Goal: Transaction & Acquisition: Purchase product/service

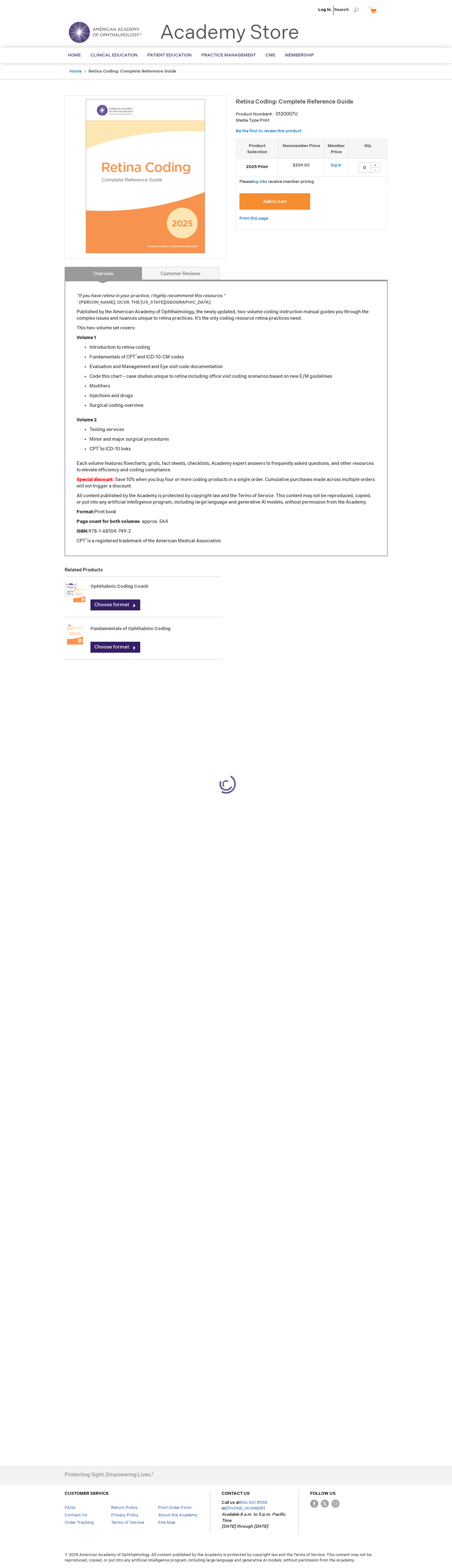
type input "0"
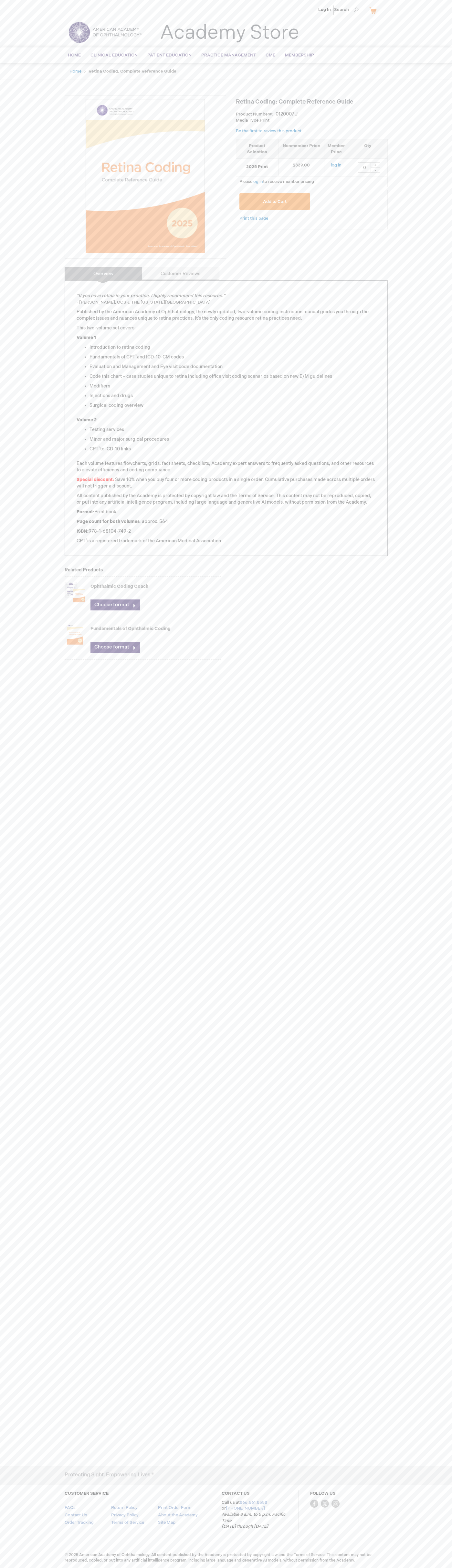
click at [235, 1494] on link "CONTACT US" at bounding box center [236, 1493] width 28 height 5
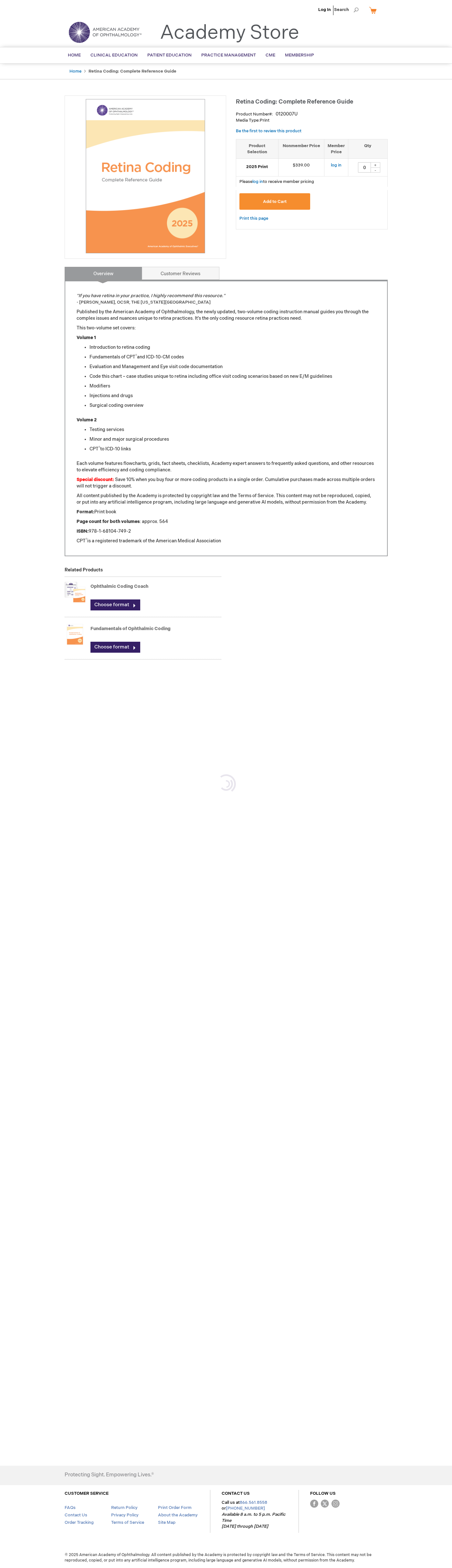
type input "0"
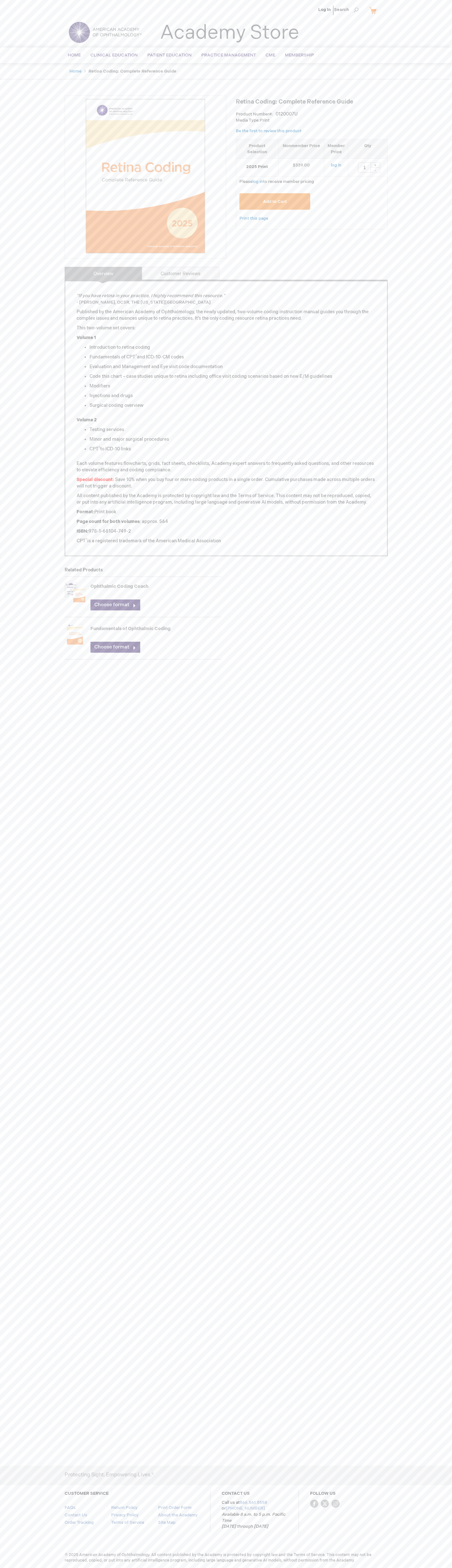
type input "1"
click at [275, 201] on span "Add to Cart" at bounding box center [274, 201] width 24 height 5
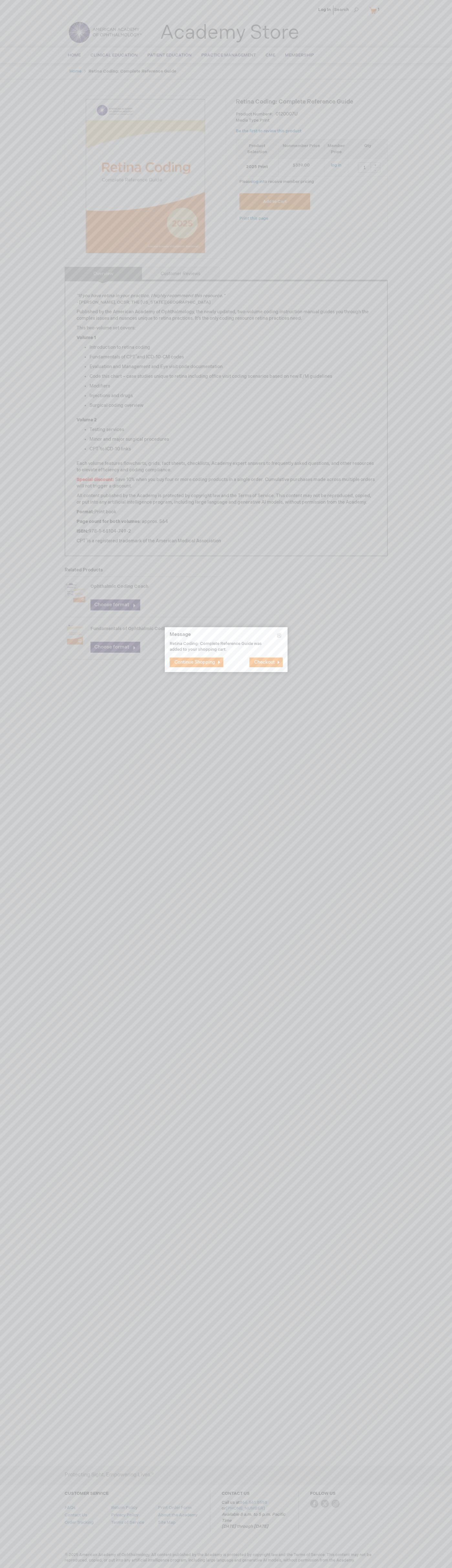
click at [266, 662] on span "Checkout" at bounding box center [264, 662] width 20 height 5
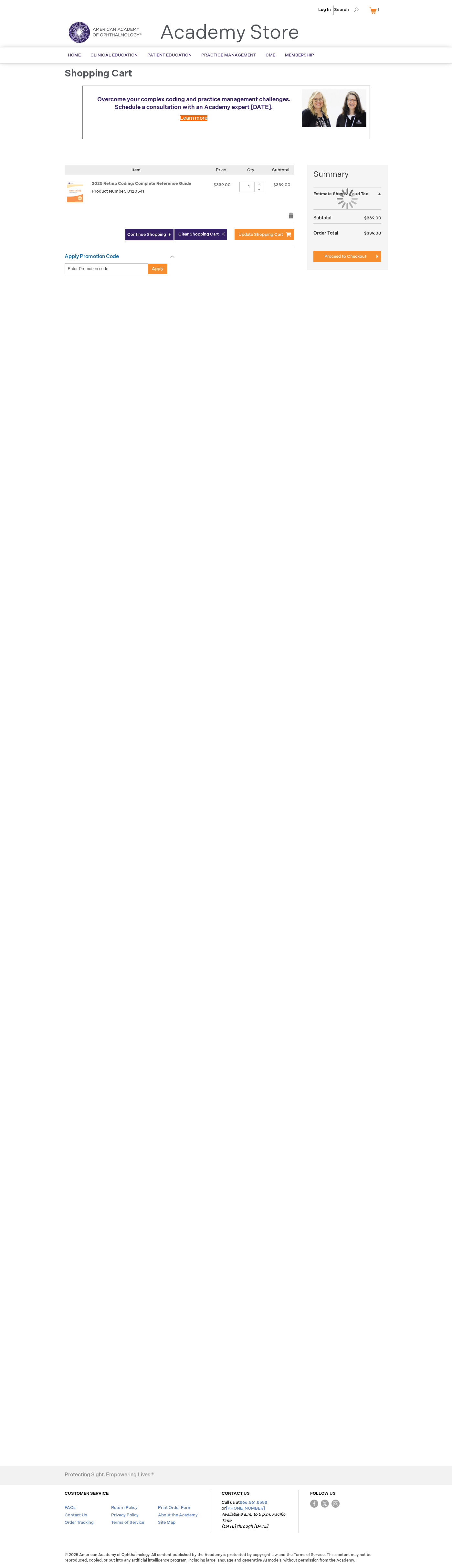
select select "US"
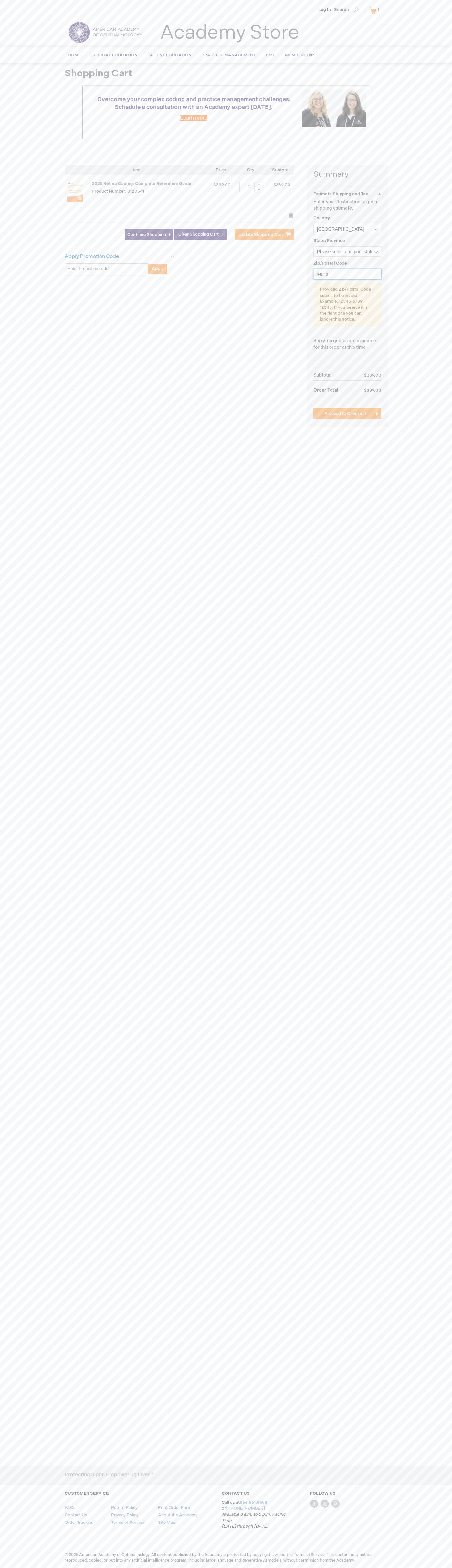
type input "94043"
click at [315, 303] on input "UPS Ground $21.77" at bounding box center [315, 302] width 4 height 4
radio input "true"
click at [347, 445] on span "Proceed to Checkout" at bounding box center [345, 445] width 42 height 5
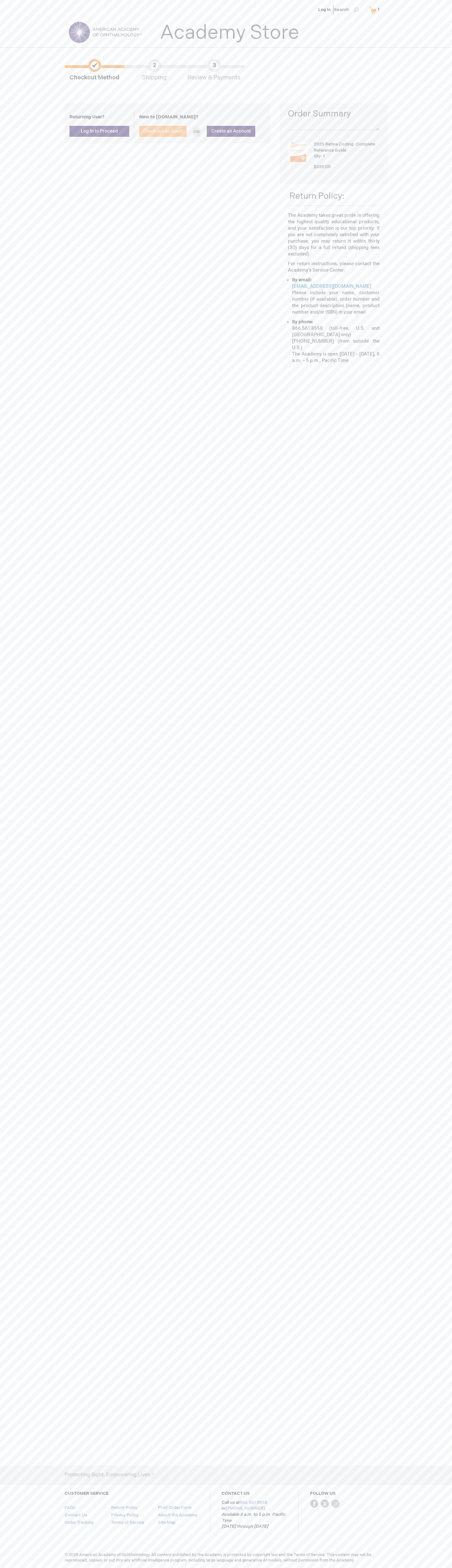
click at [163, 131] on span "Check out as Guest" at bounding box center [163, 131] width 41 height 5
type input "johnsmith008@storebotmail.joonix.net"
type input "John"
type input "Smith"
type input "John Smith"
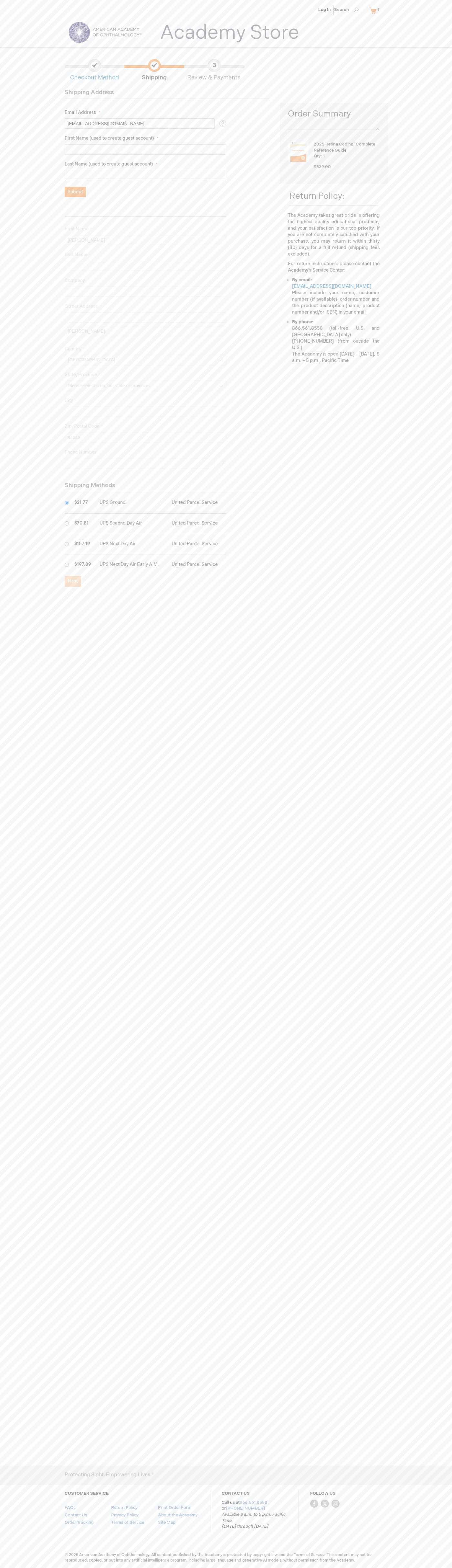
click at [144, 3] on ul "Log In Search" at bounding box center [226, 11] width 333 height 23
click at [429, 552] on div "Log In Search My Cart 1 1 items CLOSE RECENTLY ADDED ITEM(S) Close Recently add…" at bounding box center [226, 784] width 452 height 1568
click at [55, 1567] on html "Please wait... The store will not work correctly when cookies are disabled. Log…" at bounding box center [226, 784] width 452 height 1568
click at [6, 1277] on div "Log In Search My Cart 1 1 items CLOSE RECENTLY ADDED ITEM(S) Close Recently add…" at bounding box center [226, 784] width 452 height 1568
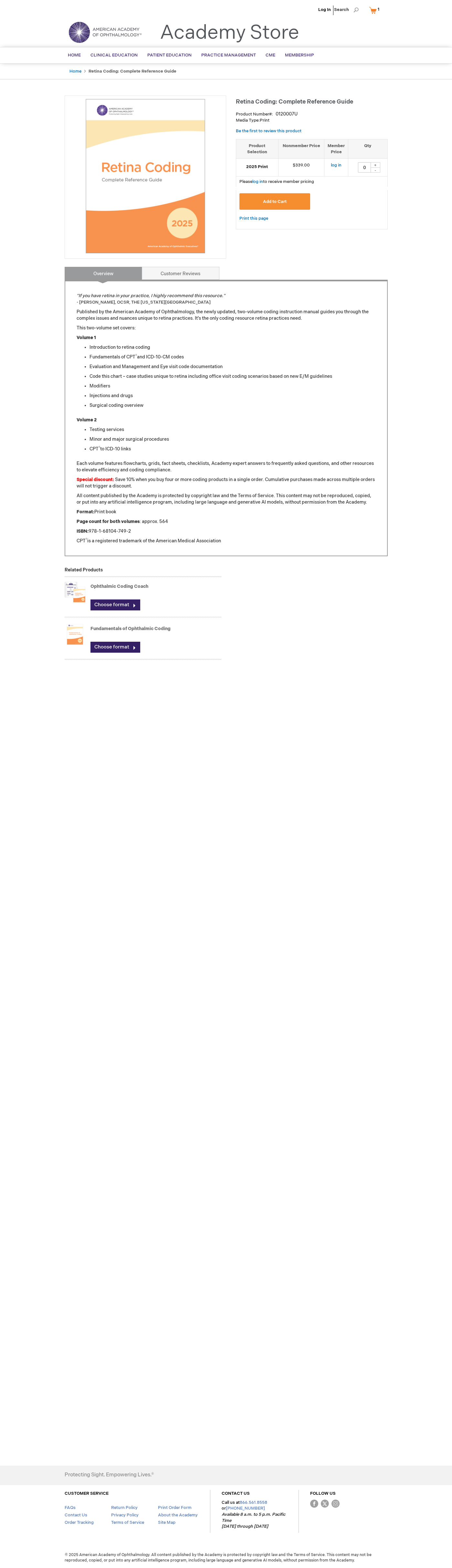
type input "0"
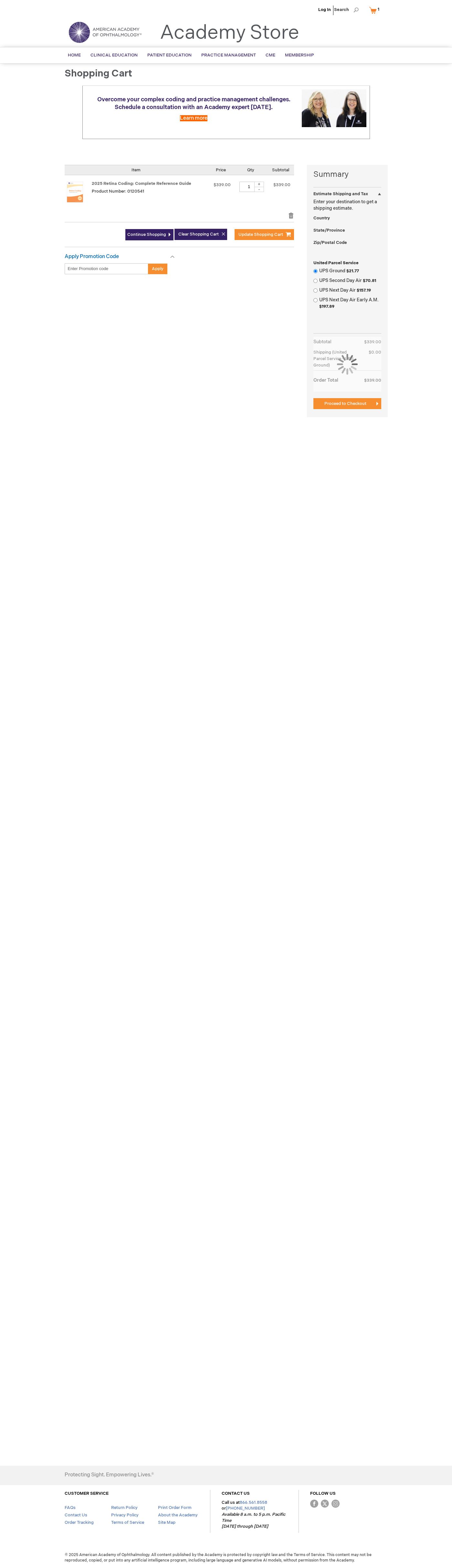
select select "US"
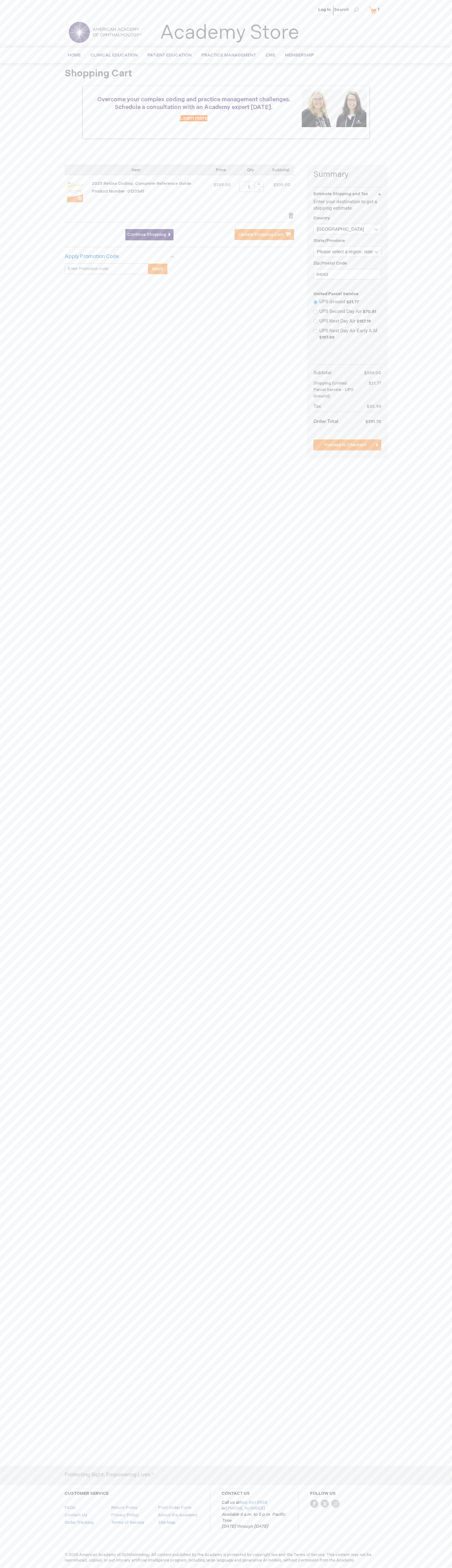
click at [200, 234] on span "Clear Shopping Cart" at bounding box center [199, 234] width 40 height 5
